Goal: Task Accomplishment & Management: Complete application form

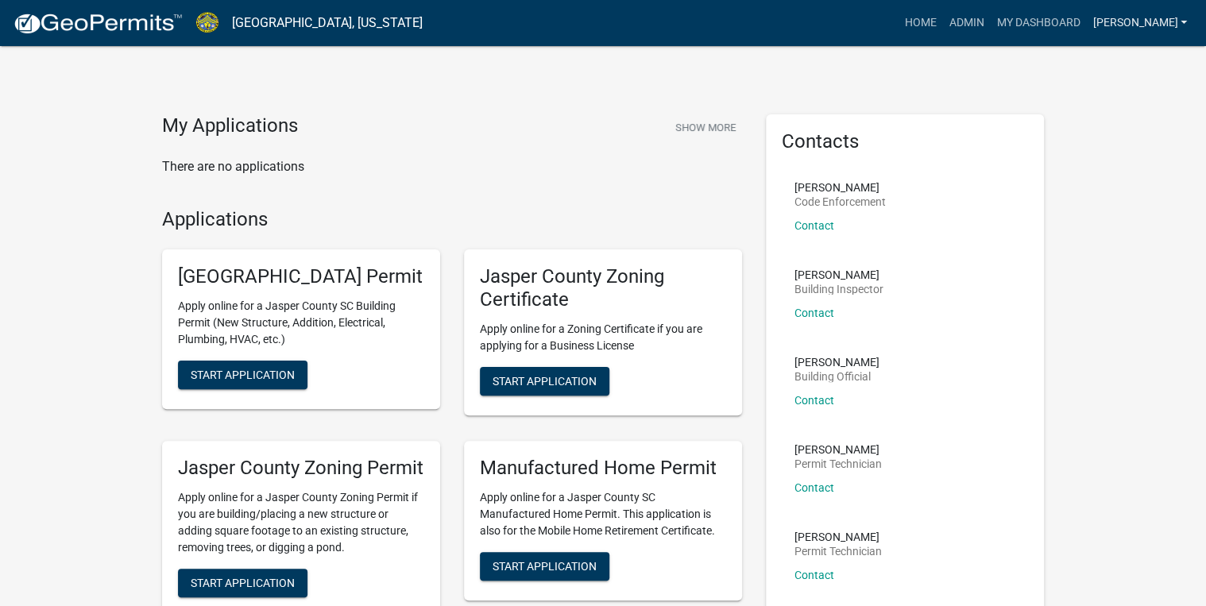
click at [1177, 17] on link "[PERSON_NAME]" at bounding box center [1139, 23] width 107 height 30
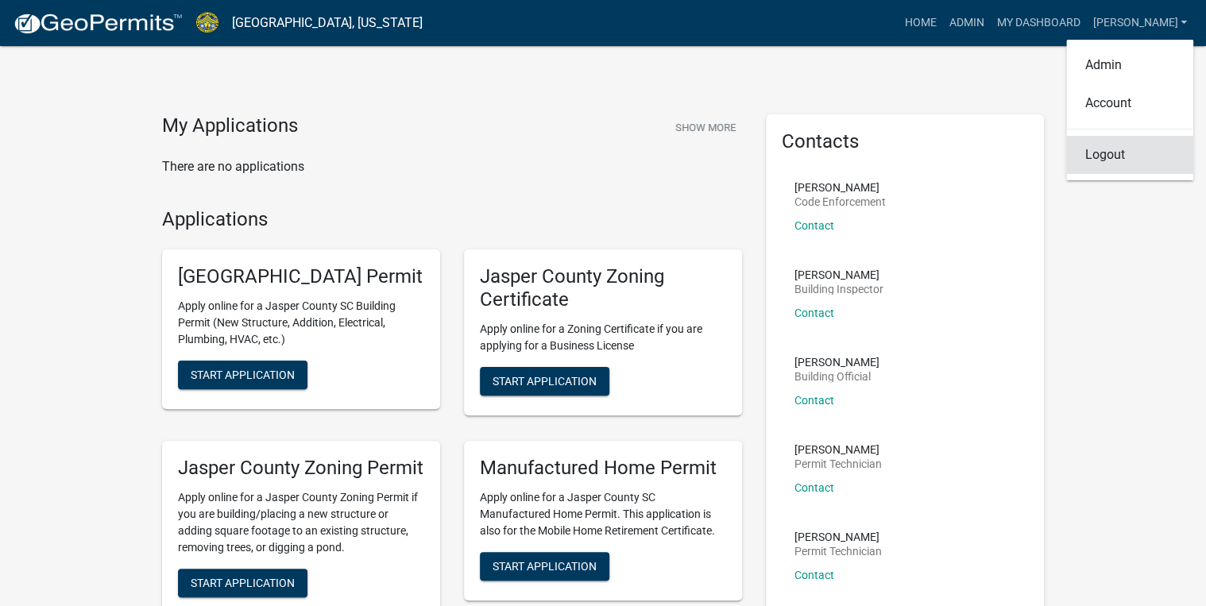
click at [1121, 146] on link "Logout" at bounding box center [1130, 155] width 127 height 38
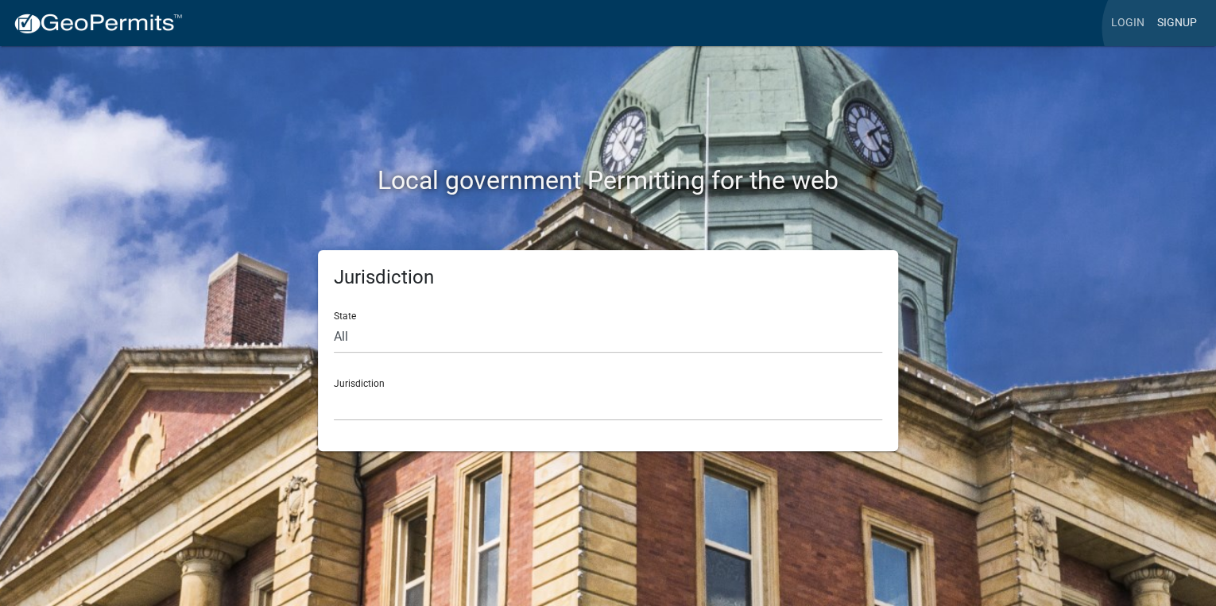
click at [1167, 28] on link "Signup" at bounding box center [1177, 23] width 52 height 30
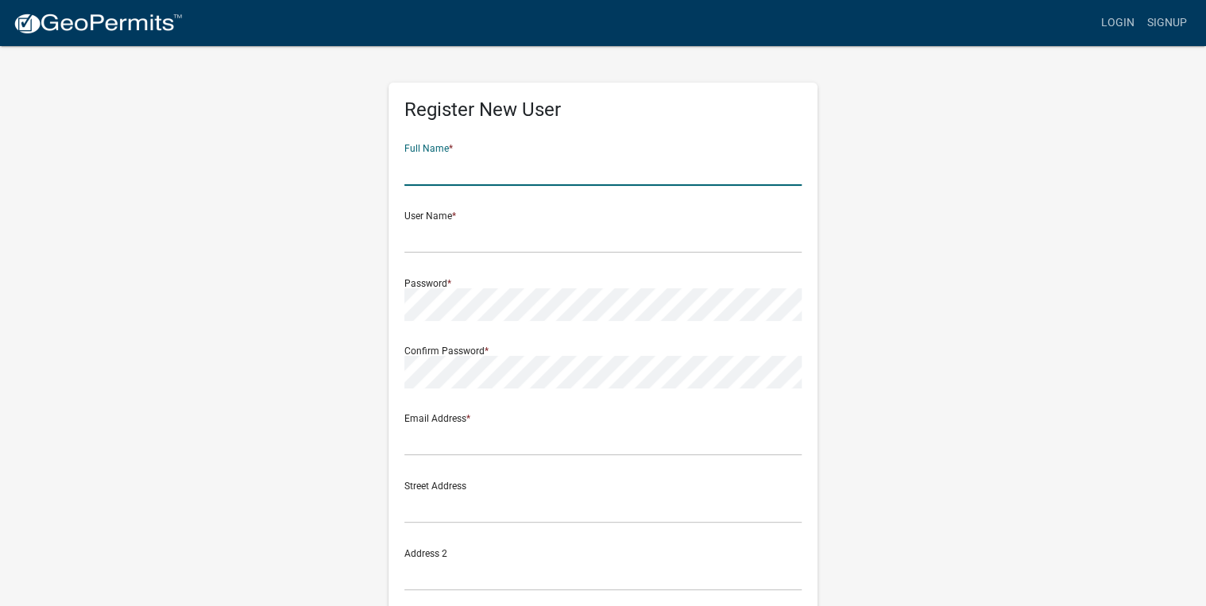
click at [525, 173] on input "text" at bounding box center [603, 169] width 397 height 33
type input "FRANTISEK PULICAR"
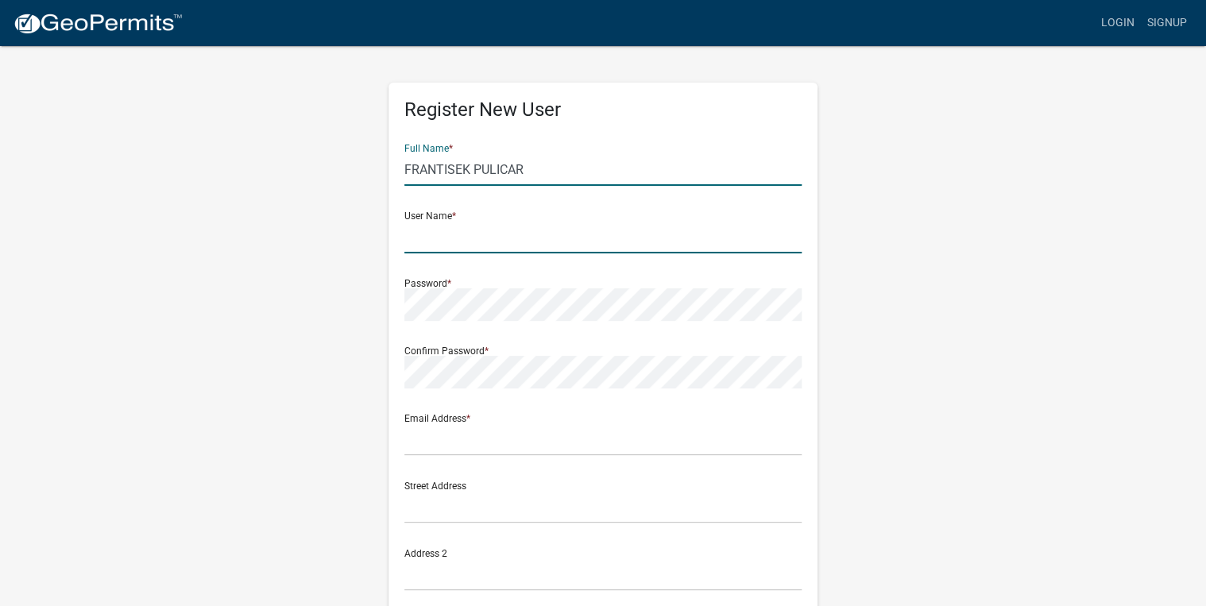
click at [428, 240] on input "text" at bounding box center [603, 237] width 397 height 33
type input "Jipro 2025"
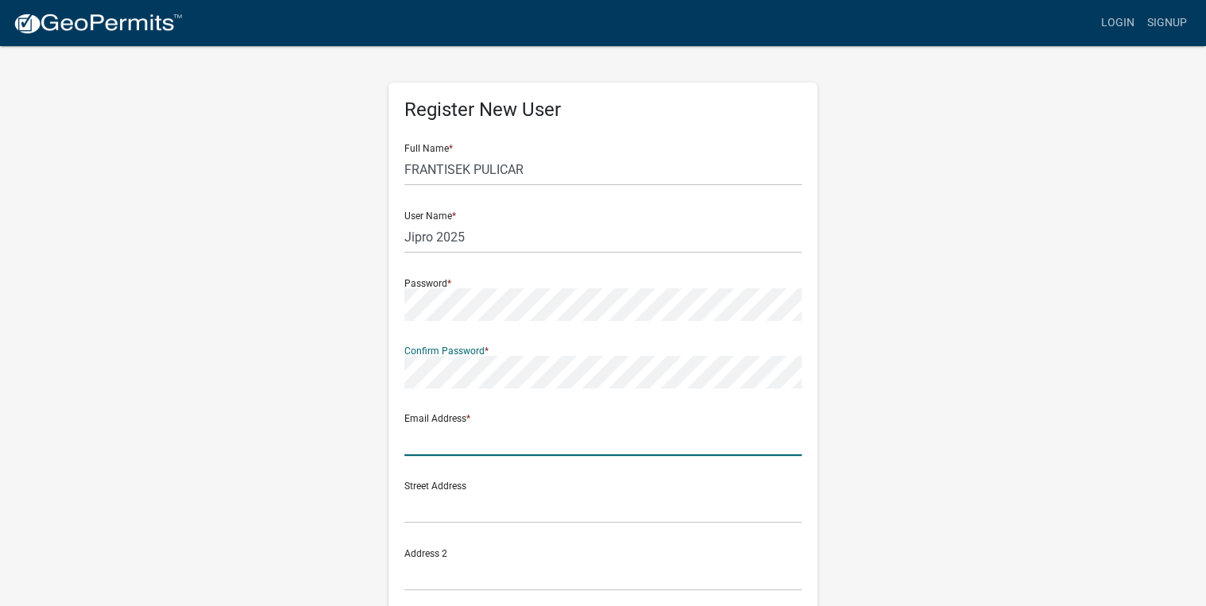
click at [425, 443] on input "text" at bounding box center [603, 440] width 397 height 33
type input "[EMAIL_ADDRESS][DOMAIN_NAME]"
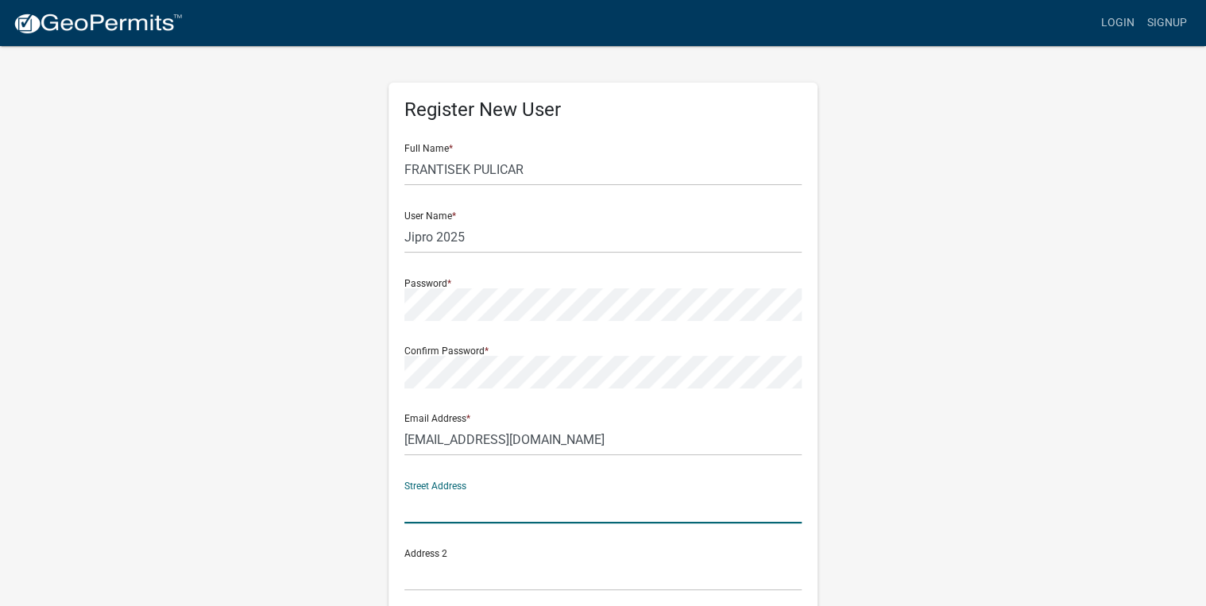
click at [428, 506] on input "text" at bounding box center [603, 507] width 397 height 33
type input "[STREET_ADDRESS]"
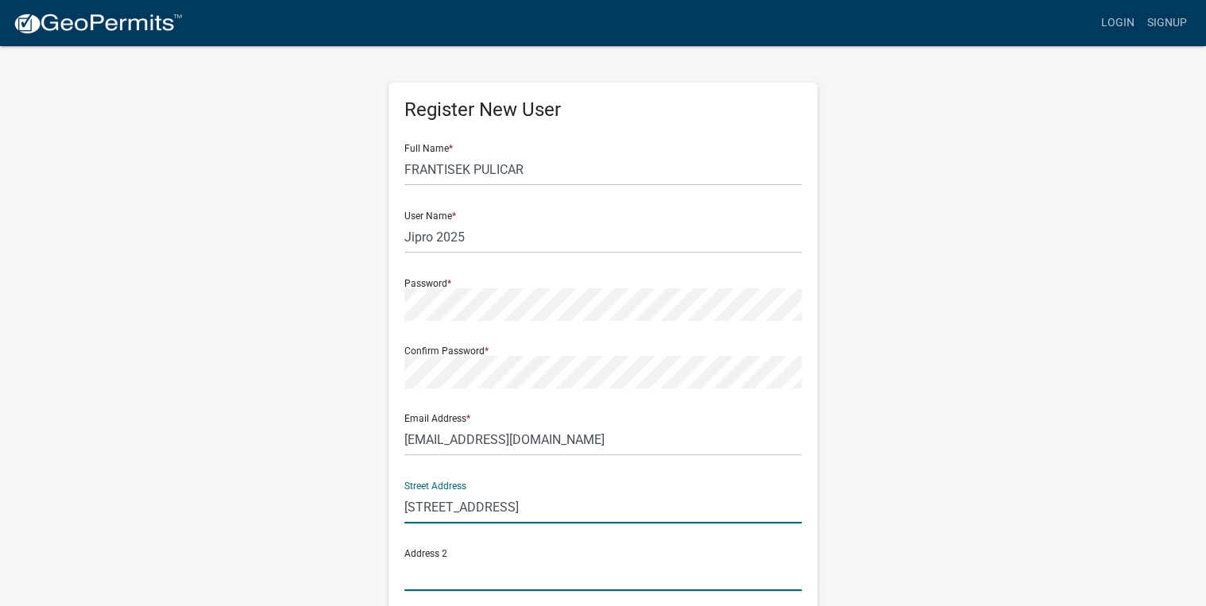
click at [467, 572] on input "text" at bounding box center [603, 575] width 397 height 33
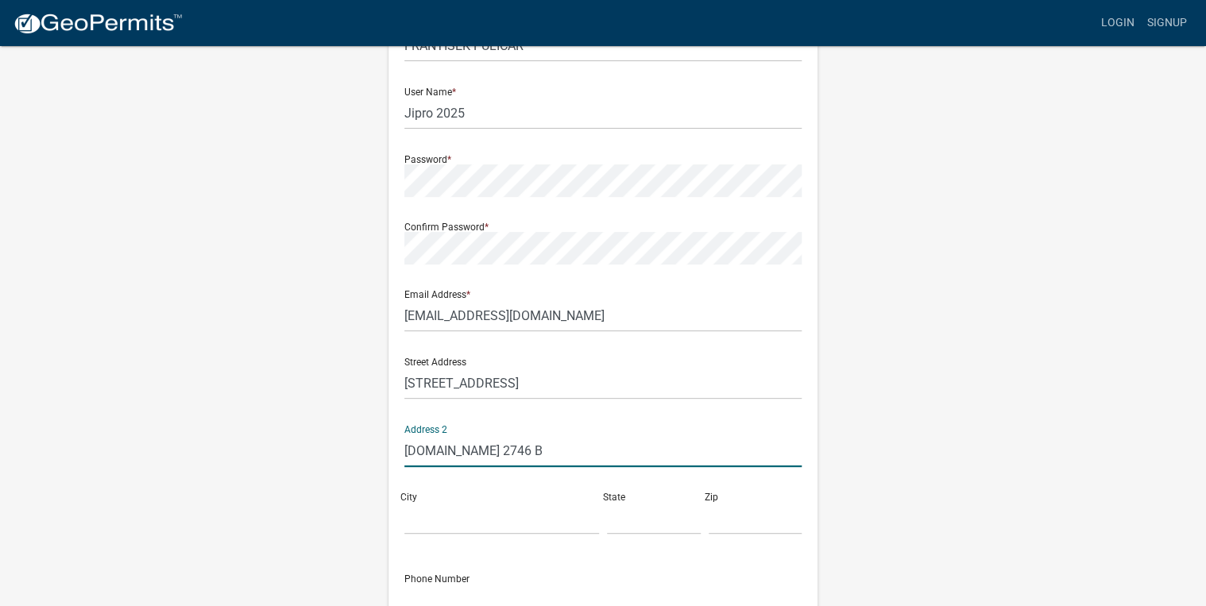
scroll to position [127, 0]
type input "[DOMAIN_NAME] 2746"
click at [393, 521] on div "Register New User Full Name * [PERSON_NAME] User Name * Jipro 2025 Password * C…" at bounding box center [603, 334] width 429 height 759
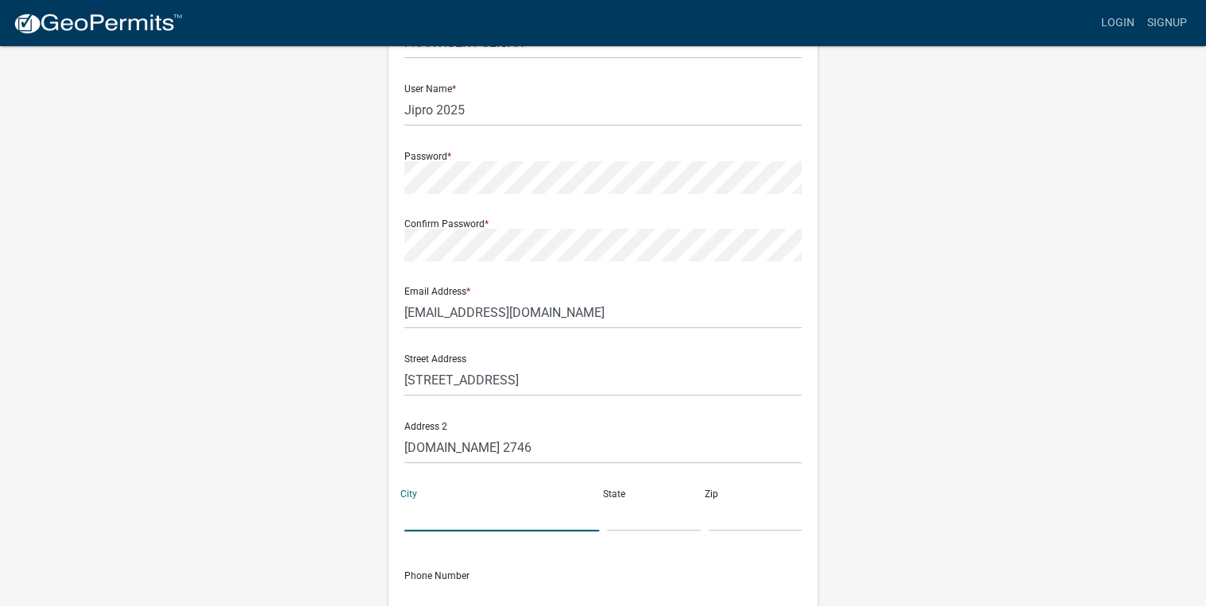
click at [428, 519] on input "City" at bounding box center [502, 515] width 195 height 33
type input "Bluffton"
click at [706, 517] on div "Zip" at bounding box center [756, 504] width 102 height 55
click at [626, 514] on input "text" at bounding box center [654, 515] width 94 height 33
type input "SC"
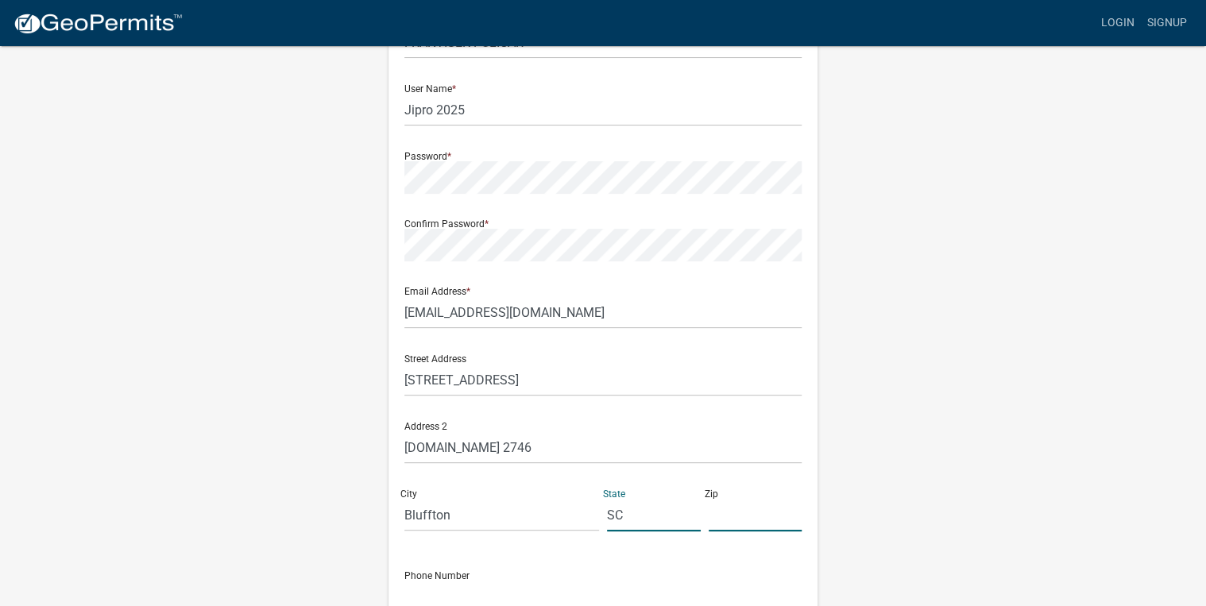
click at [747, 509] on input "text" at bounding box center [756, 515] width 94 height 33
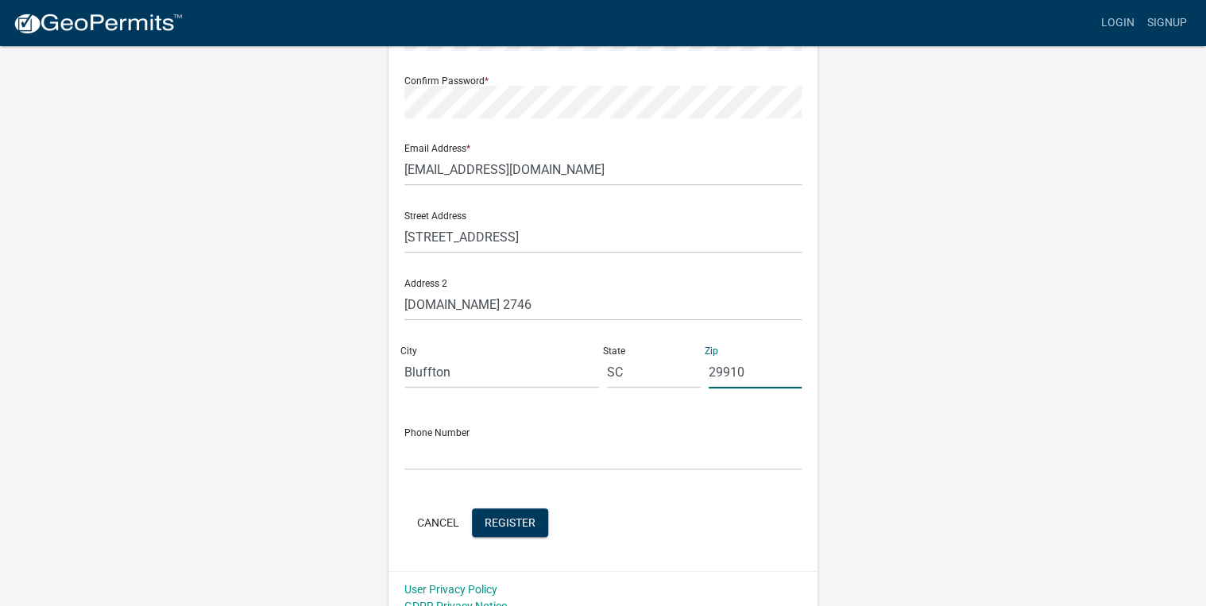
scroll to position [288, 0]
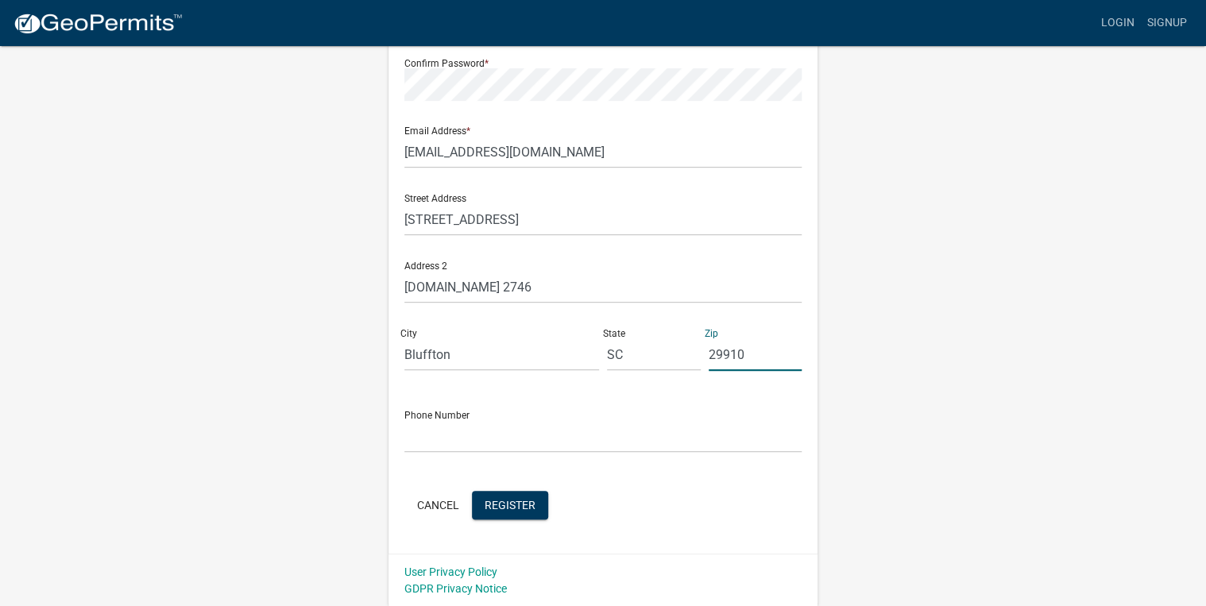
type input "29910"
click at [420, 436] on input "text" at bounding box center [603, 436] width 397 height 33
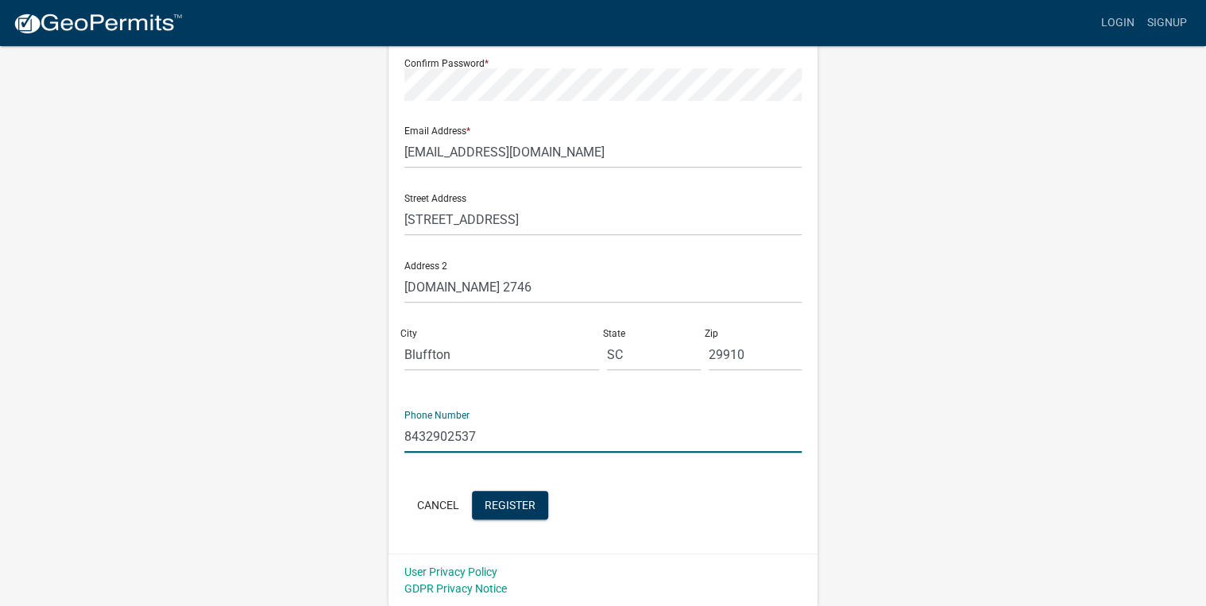
click at [424, 435] on input "8432902537" at bounding box center [603, 436] width 397 height 33
click at [449, 439] on input "[PHONE_NUMBER]" at bounding box center [603, 436] width 397 height 33
type input "[PHONE_NUMBER]"
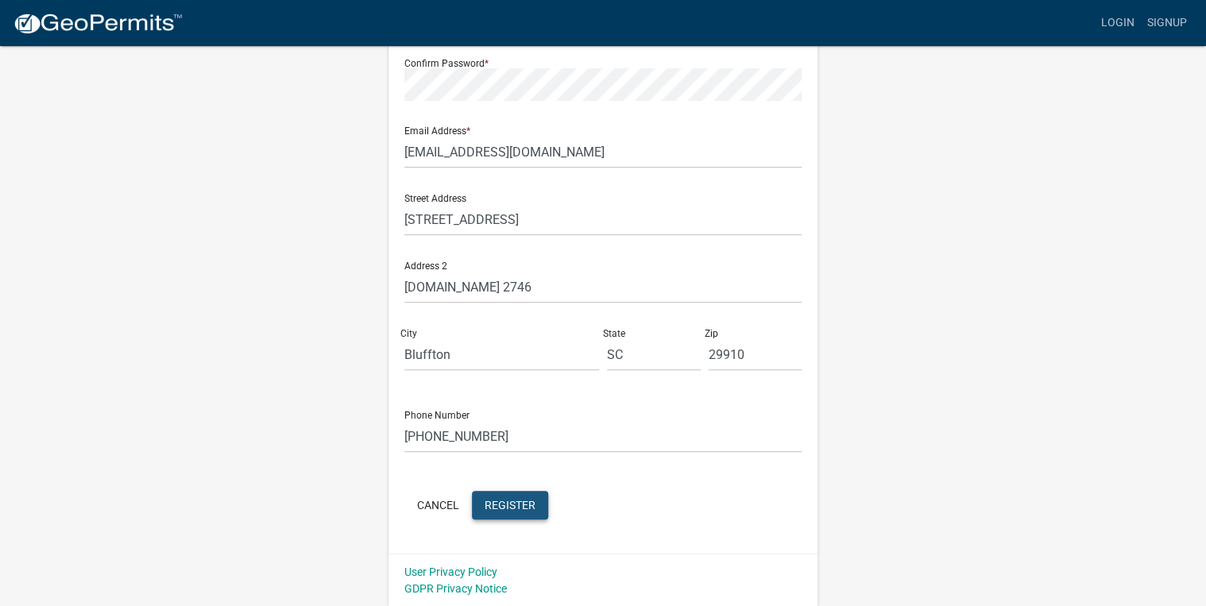
click at [525, 505] on span "Register" at bounding box center [510, 504] width 51 height 13
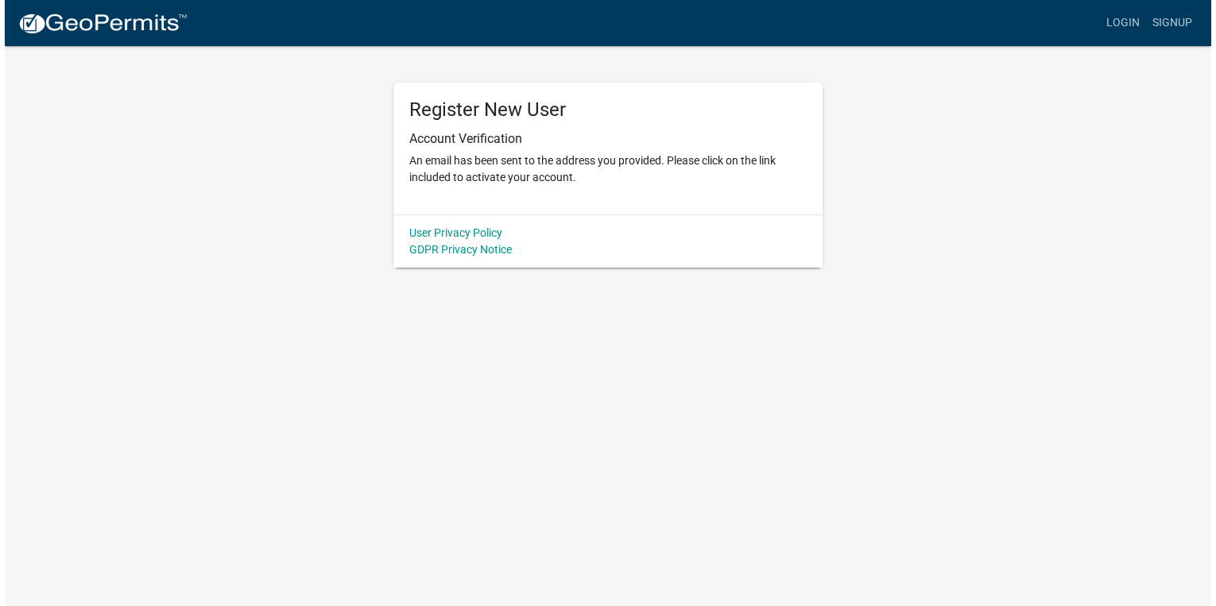
scroll to position [0, 0]
click at [1138, 29] on link "Login" at bounding box center [1128, 23] width 46 height 30
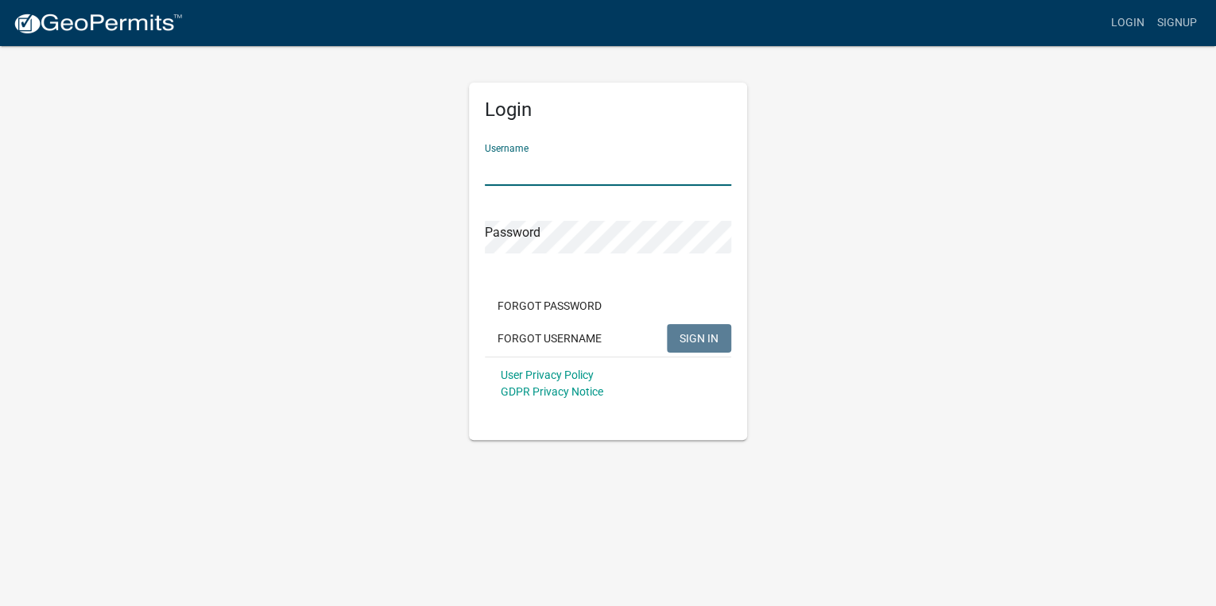
click at [504, 175] on input "Username" at bounding box center [608, 169] width 246 height 33
click at [709, 347] on button "SIGN IN" at bounding box center [699, 338] width 64 height 29
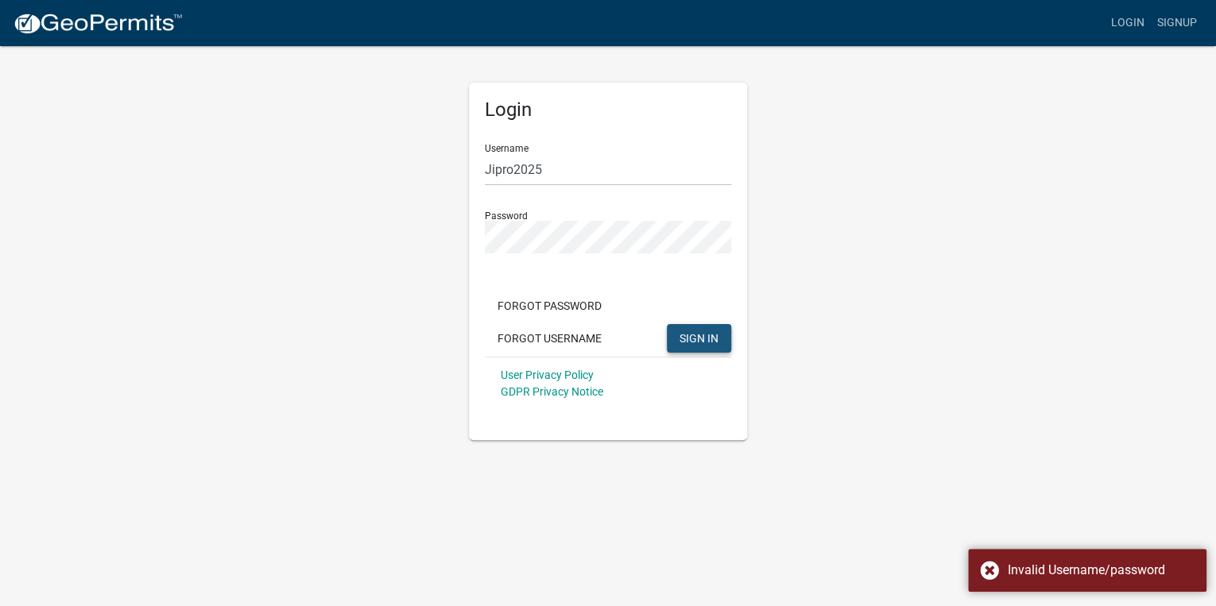
click at [702, 338] on span "SIGN IN" at bounding box center [699, 337] width 39 height 13
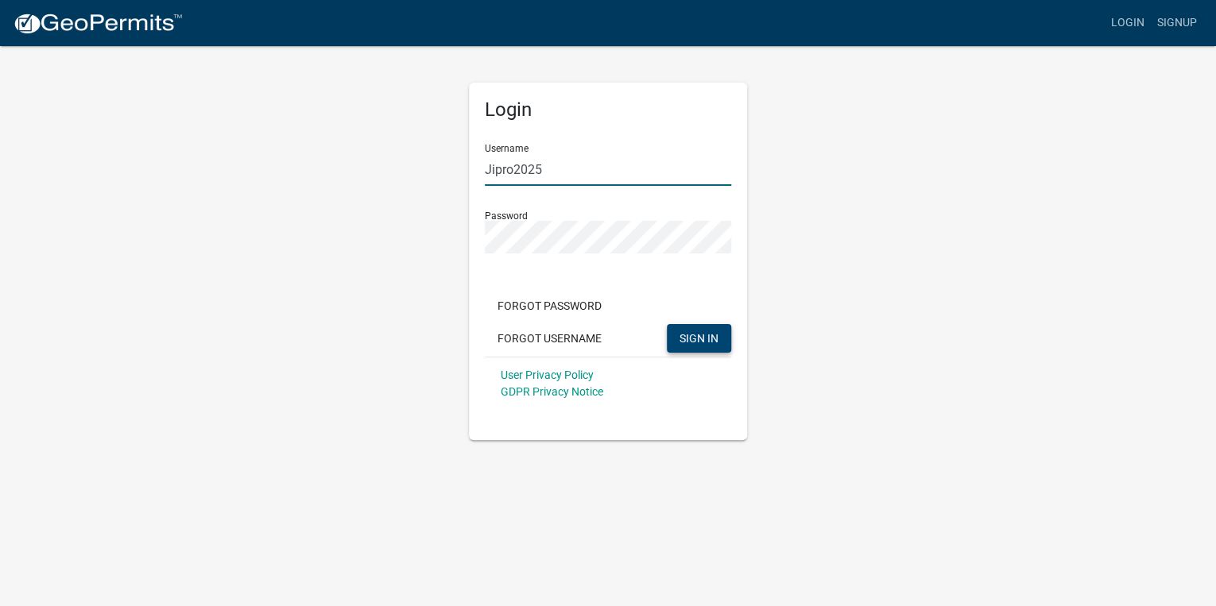
click at [512, 170] on input "Jipro2025" at bounding box center [608, 169] width 246 height 33
type input "Jipro 2025"
click at [701, 337] on span "SIGN IN" at bounding box center [699, 337] width 39 height 13
